Goal: Information Seeking & Learning: Learn about a topic

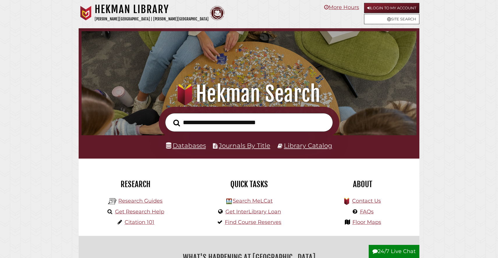
scroll to position [111, 332]
click at [191, 149] on link "Databases" at bounding box center [186, 145] width 40 height 8
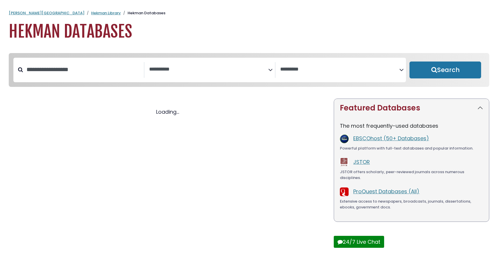
select select "Database Subject Filter"
select select "Database Vendors Filter"
select select "Database Subject Filter"
select select "Database Vendors Filter"
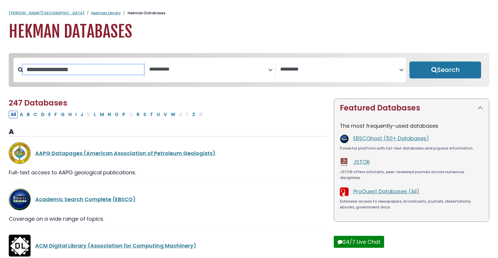
click at [112, 67] on input "Search database by title or keyword" at bounding box center [83, 70] width 121 height 10
type input "*****"
click at [409, 61] on button "Search" at bounding box center [445, 69] width 72 height 17
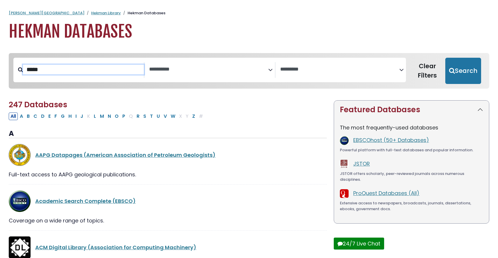
select select "Database Subject Filter"
select select "Database Vendors Filter"
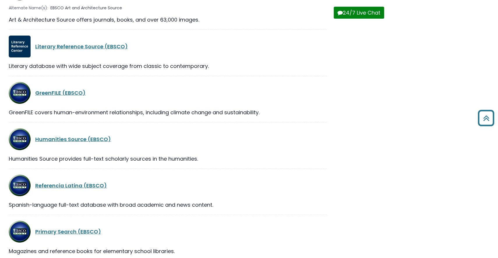
scroll to position [231, 0]
click at [44, 185] on link "Referencia Latina (EBSCO)" at bounding box center [71, 184] width 72 height 7
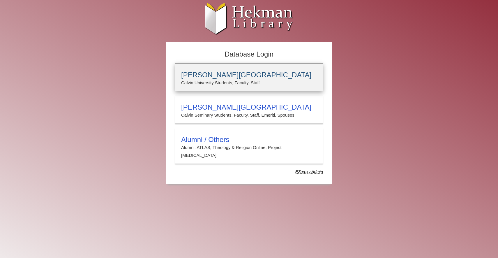
type input "**********"
click at [229, 73] on h3 "Calvin University" at bounding box center [249, 75] width 136 height 8
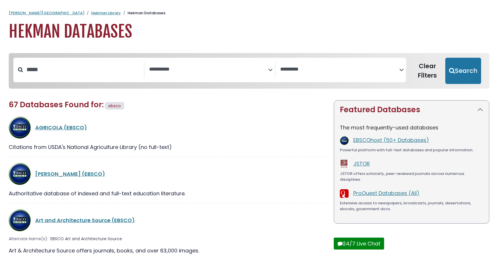
select select "Database Subject Filter"
select select "Database Vendors Filter"
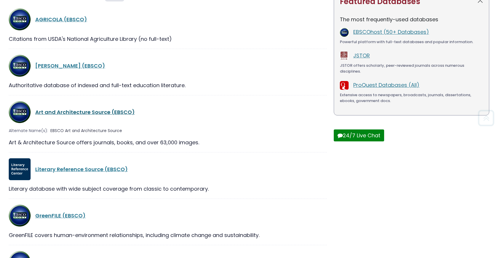
scroll to position [113, 0]
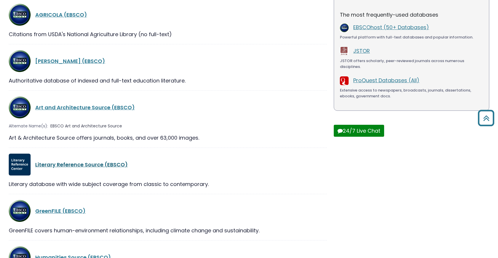
click at [59, 164] on link "Literary Reference Source (EBSCO)" at bounding box center [81, 164] width 93 height 7
click at [57, 163] on link "Literary Reference Source (EBSCO)" at bounding box center [81, 164] width 93 height 7
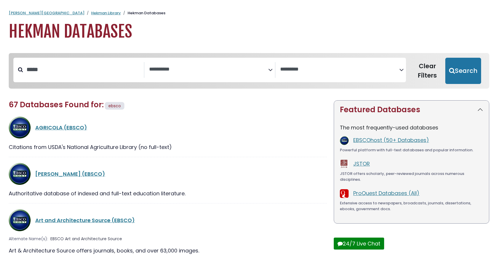
select select "Database Subject Filter"
select select "Database Vendors Filter"
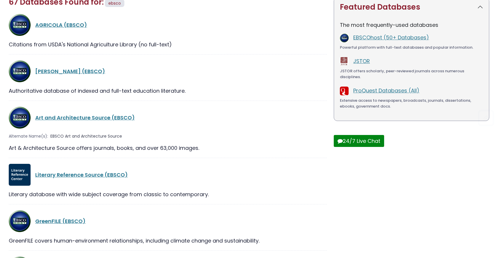
scroll to position [113, 0]
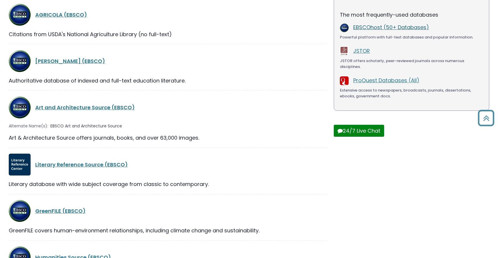
click at [379, 27] on link "EBSCOhost (50+ Databases)" at bounding box center [391, 27] width 76 height 7
